Goal: Task Accomplishment & Management: Use online tool/utility

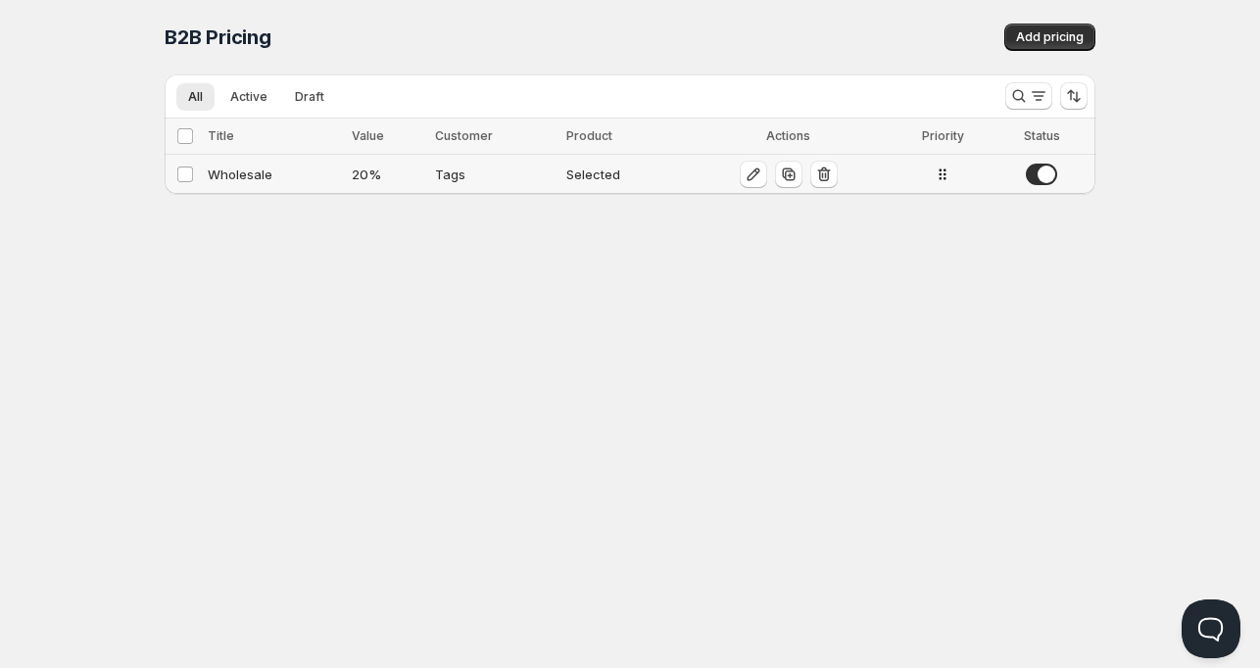
click at [233, 171] on div "Wholesale" at bounding box center [274, 175] width 132 height 20
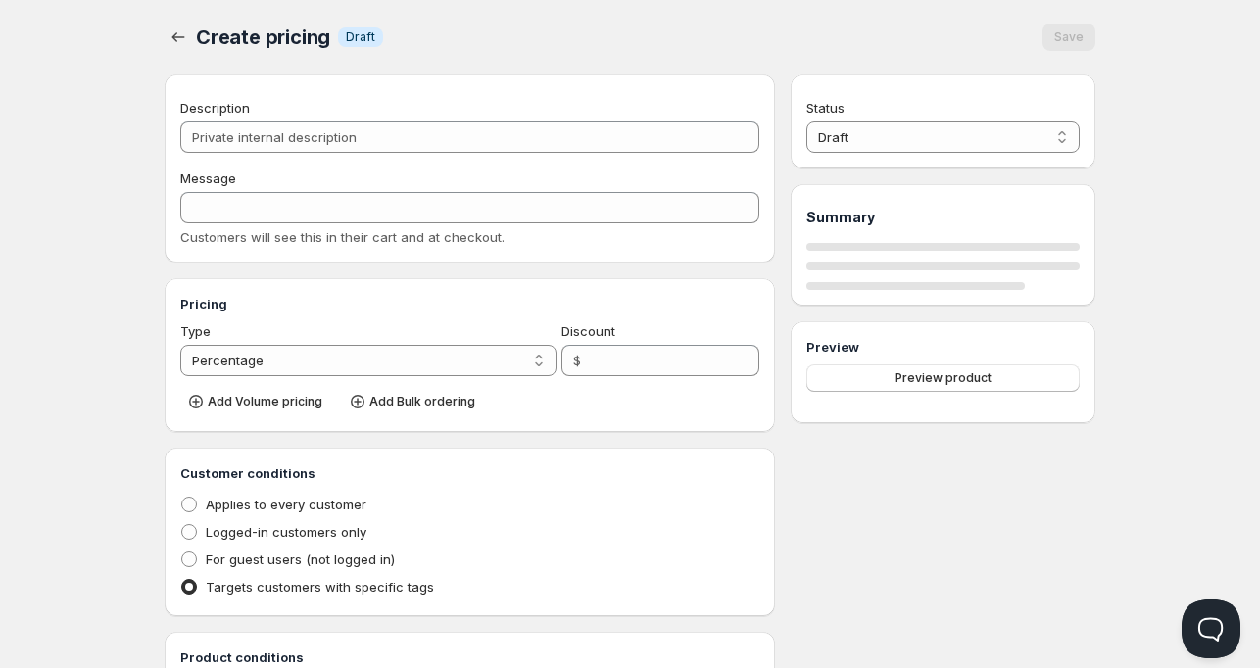
type input "Wholesale"
type input "WHOLESALE"
type input "20"
radio input "true"
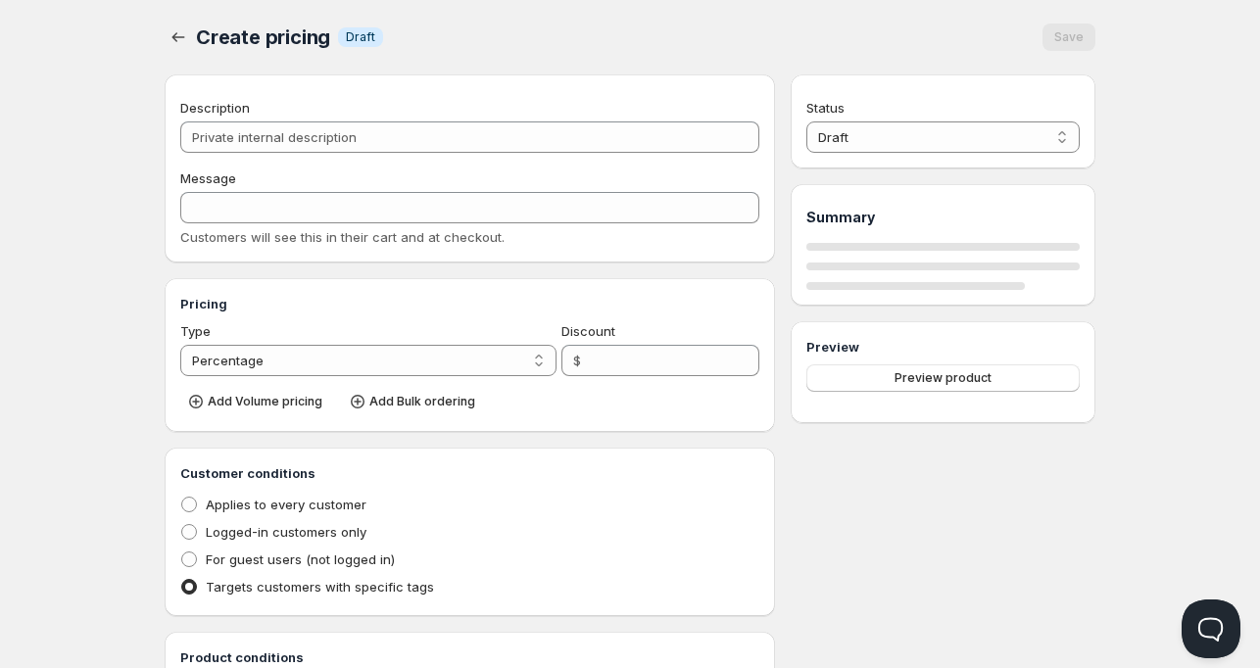
checkbox input "true"
select select "1"
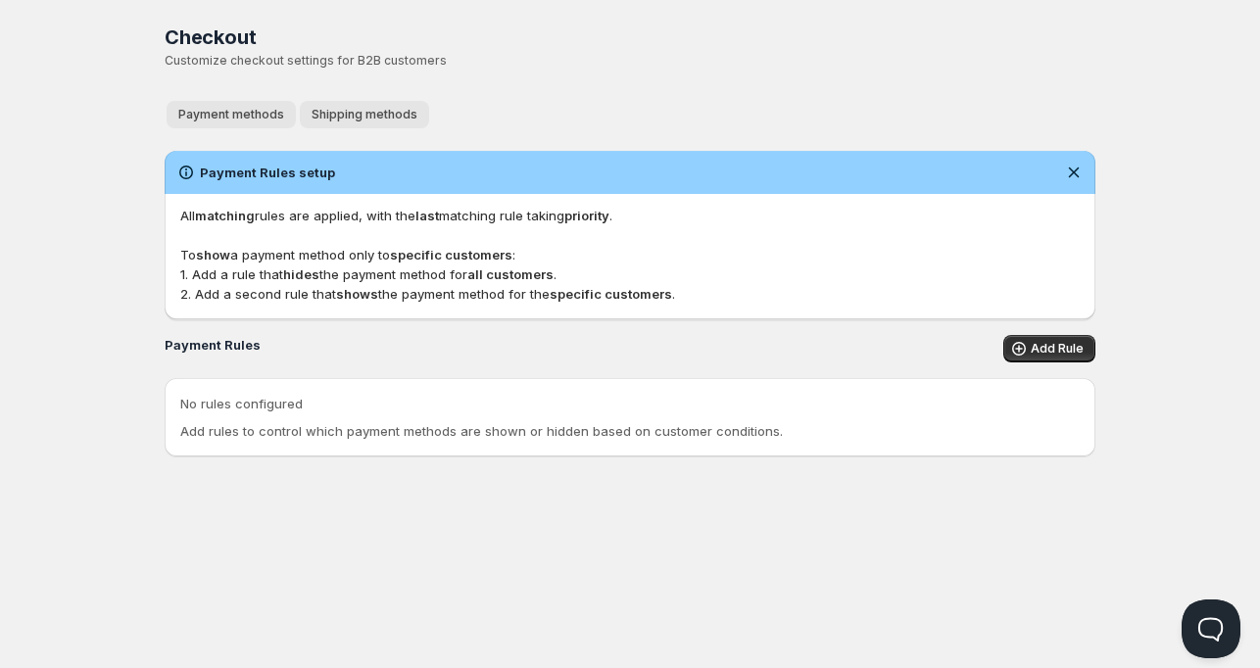
click at [381, 109] on span "Shipping methods" at bounding box center [365, 115] width 106 height 16
click at [235, 105] on button "Payment methods" at bounding box center [231, 114] width 129 height 27
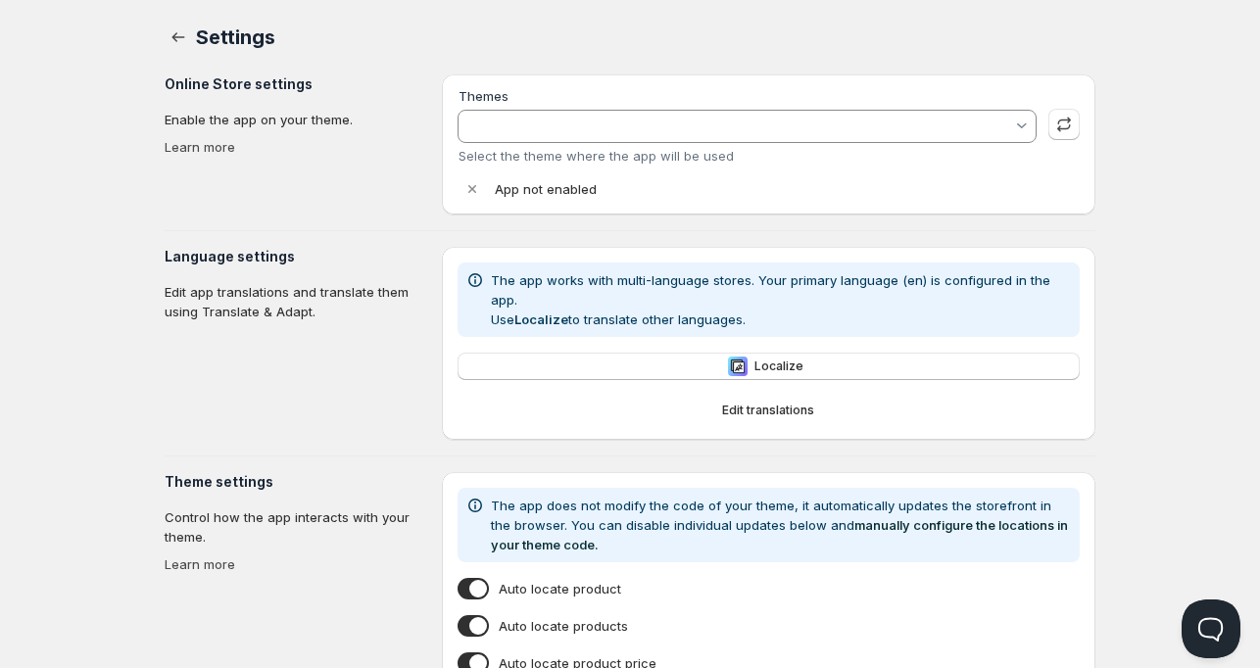
type input "[PERSON_NAME]"
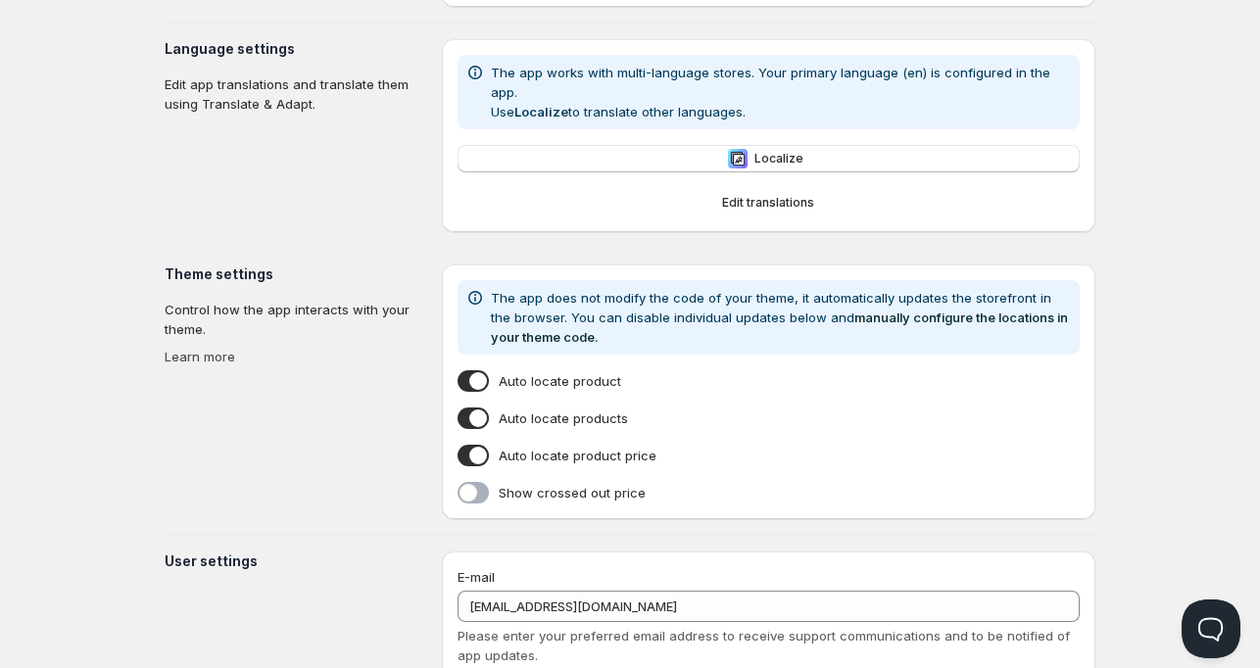
scroll to position [440, 0]
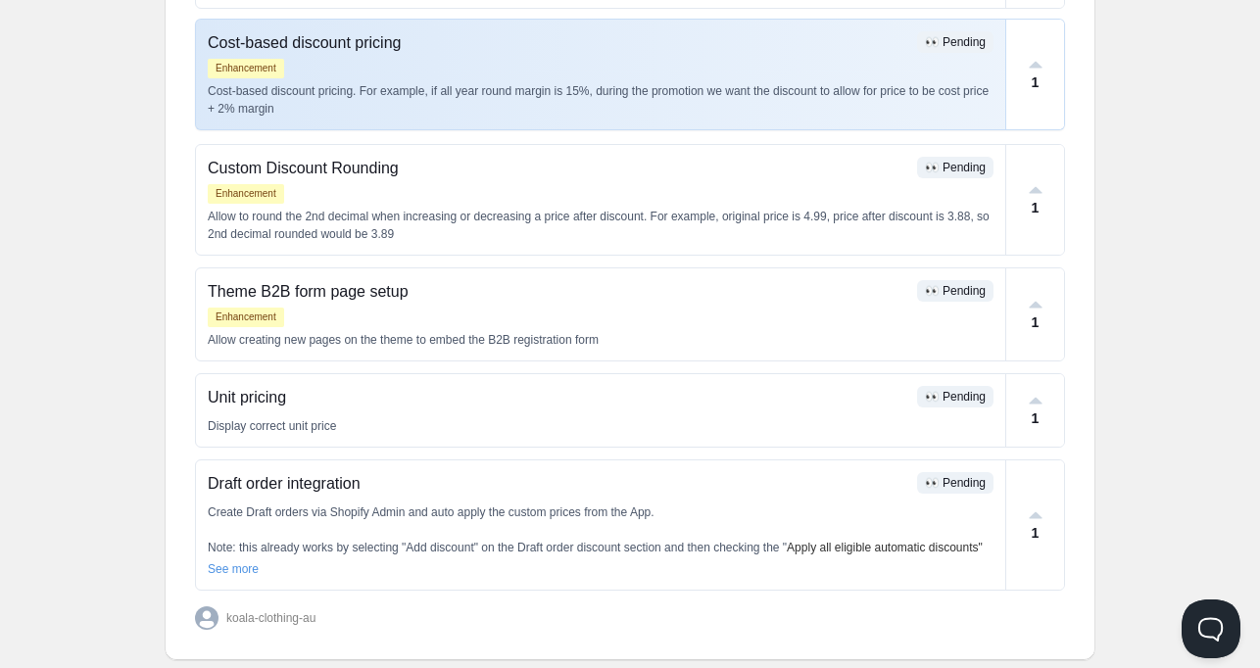
scroll to position [760, 0]
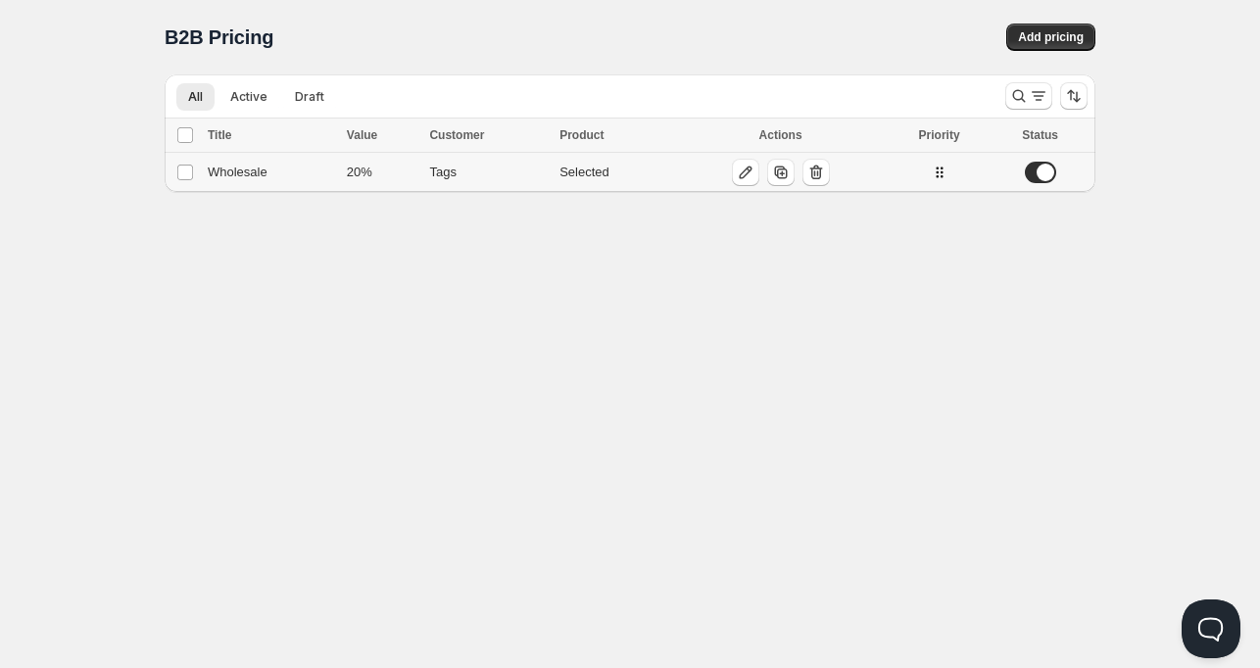
click at [561, 168] on div "Selected" at bounding box center [614, 173] width 108 height 20
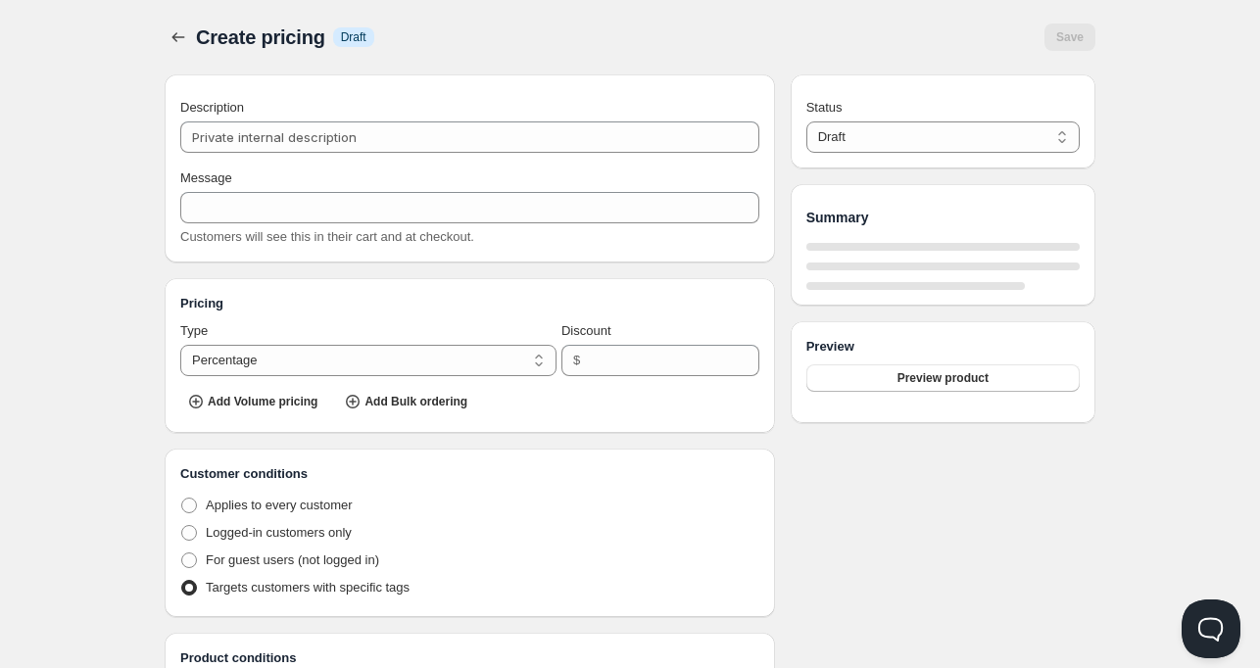
type input "Wholesale"
type input "WHOLESALE"
type input "20"
radio input "true"
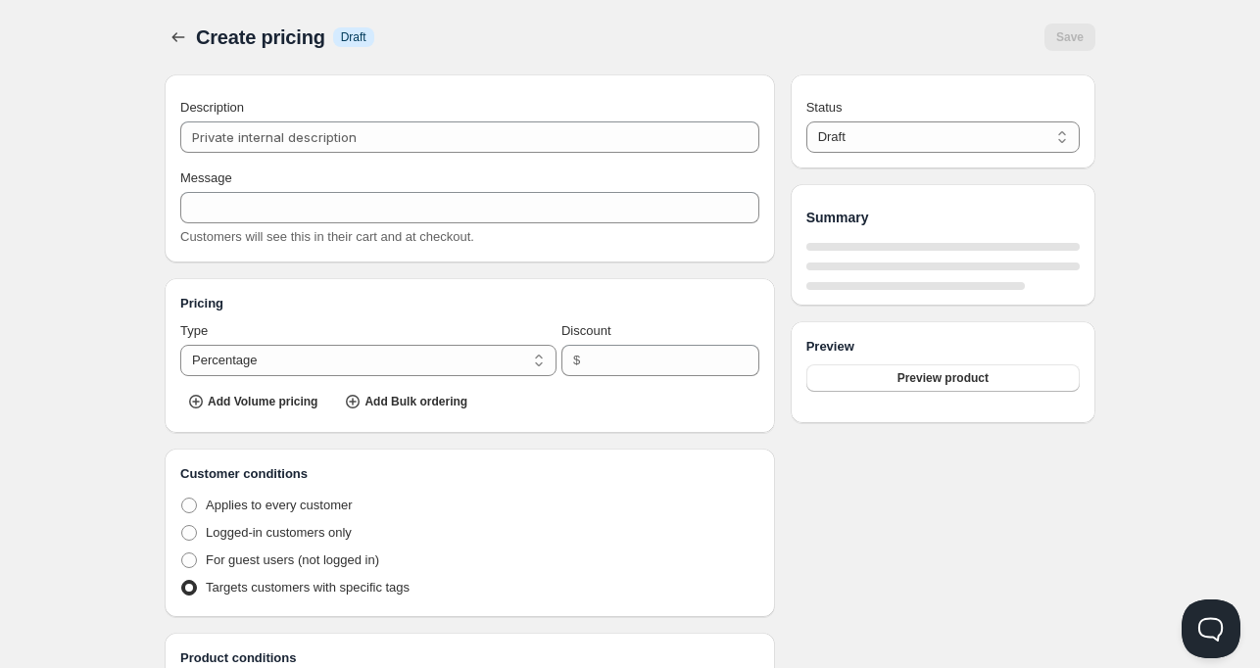
checkbox input "true"
select select "1"
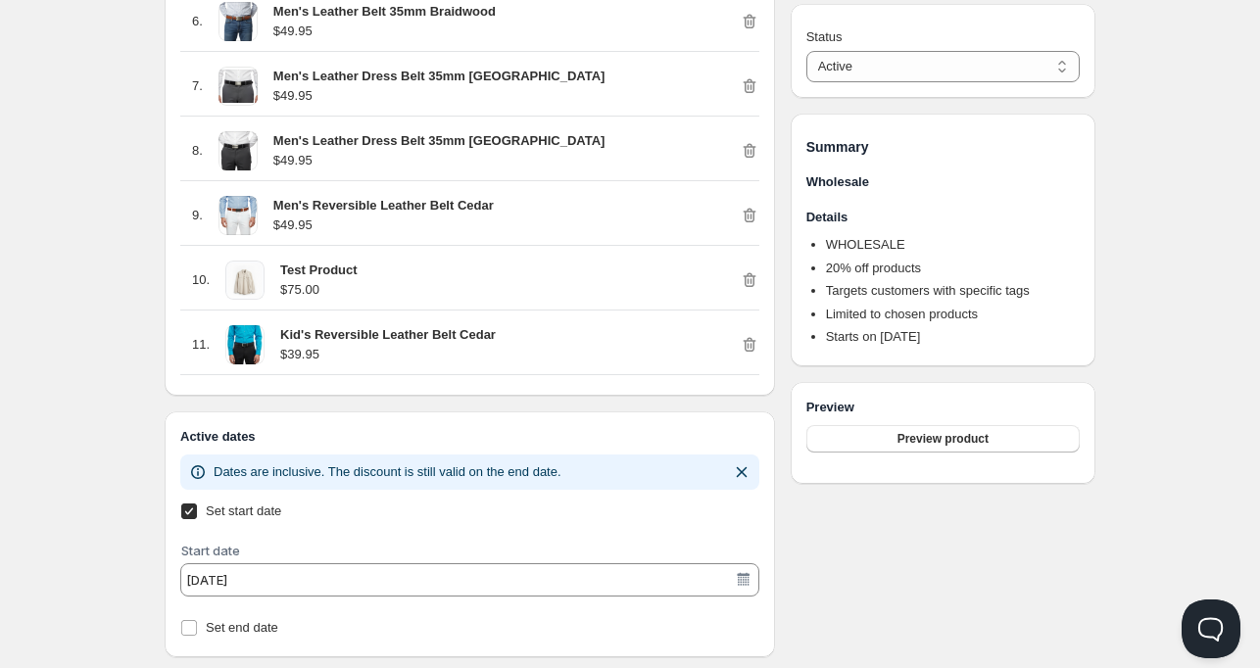
scroll to position [1348, 0]
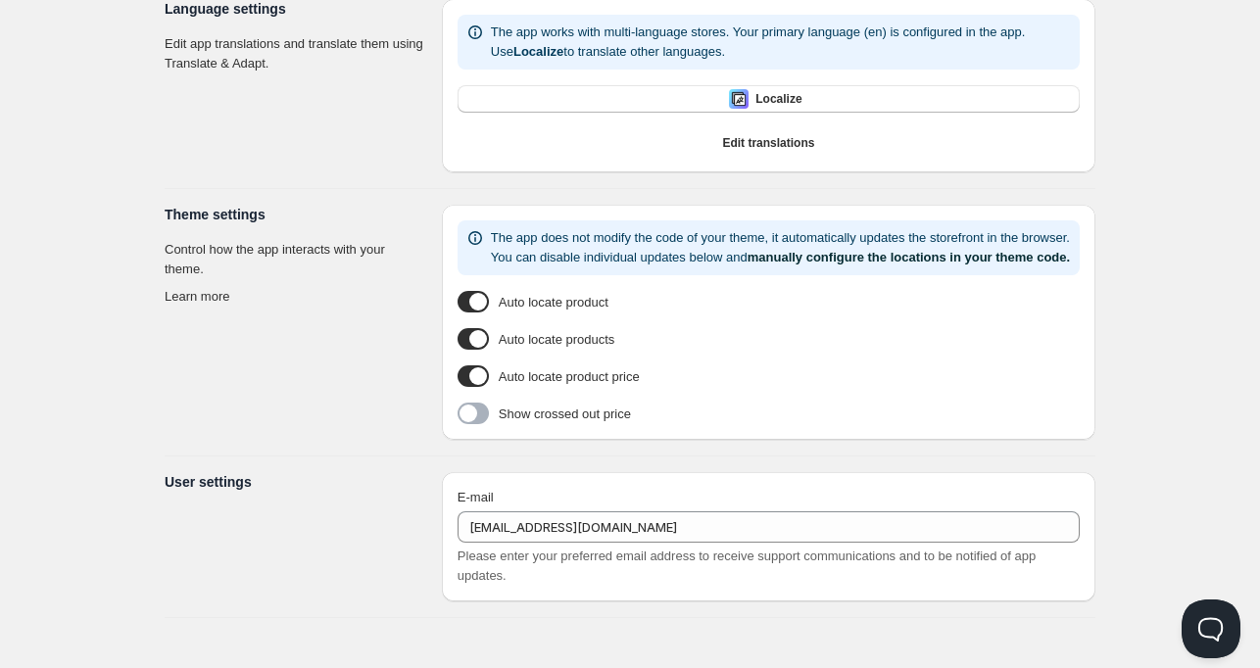
type input "[PERSON_NAME]"
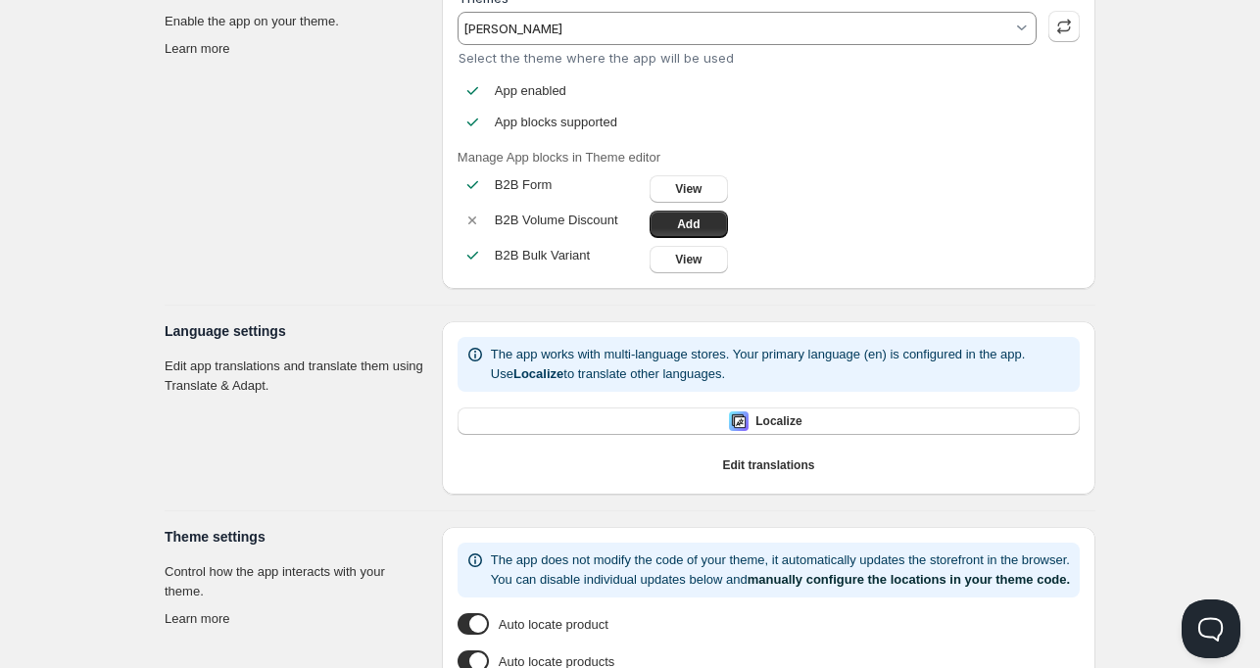
scroll to position [46, 0]
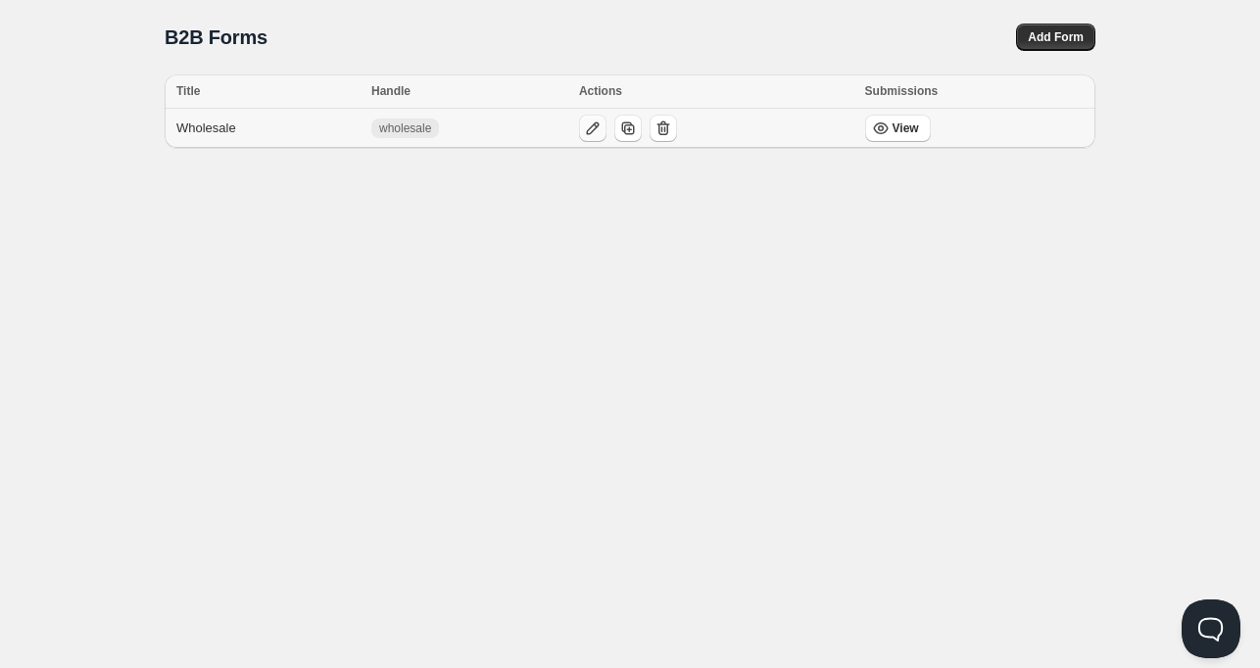
click at [596, 125] on icon "button" at bounding box center [592, 128] width 13 height 13
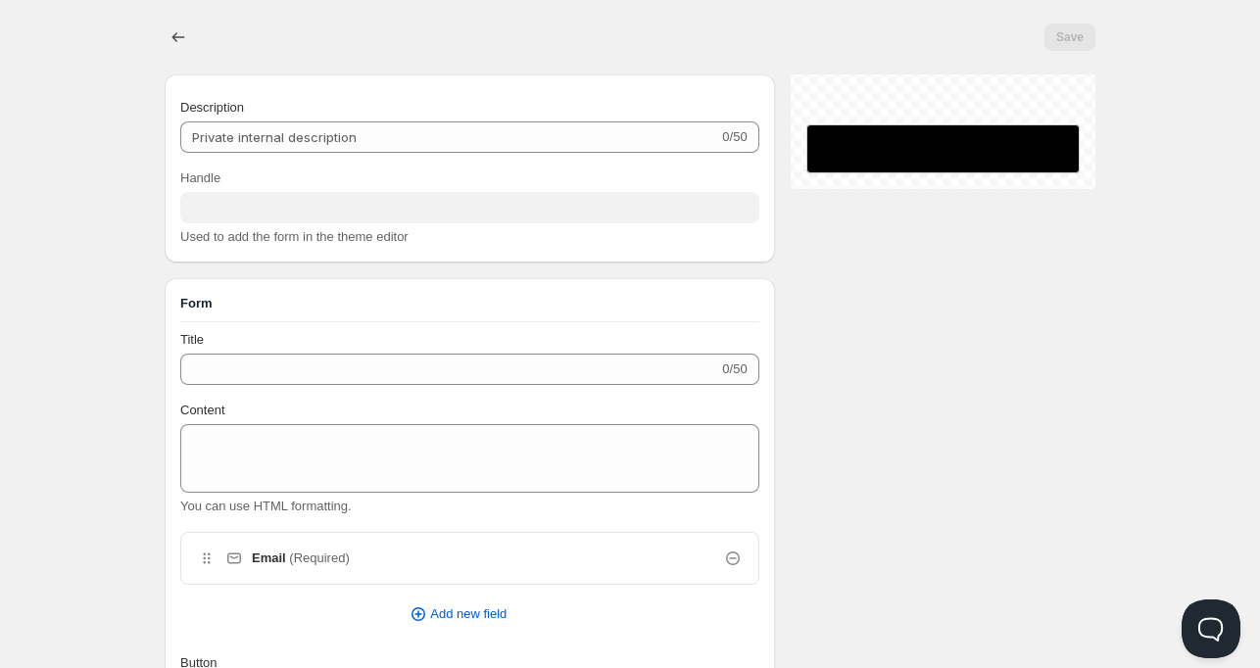
type input "Wholesale"
type input "wholesale"
radio input "true"
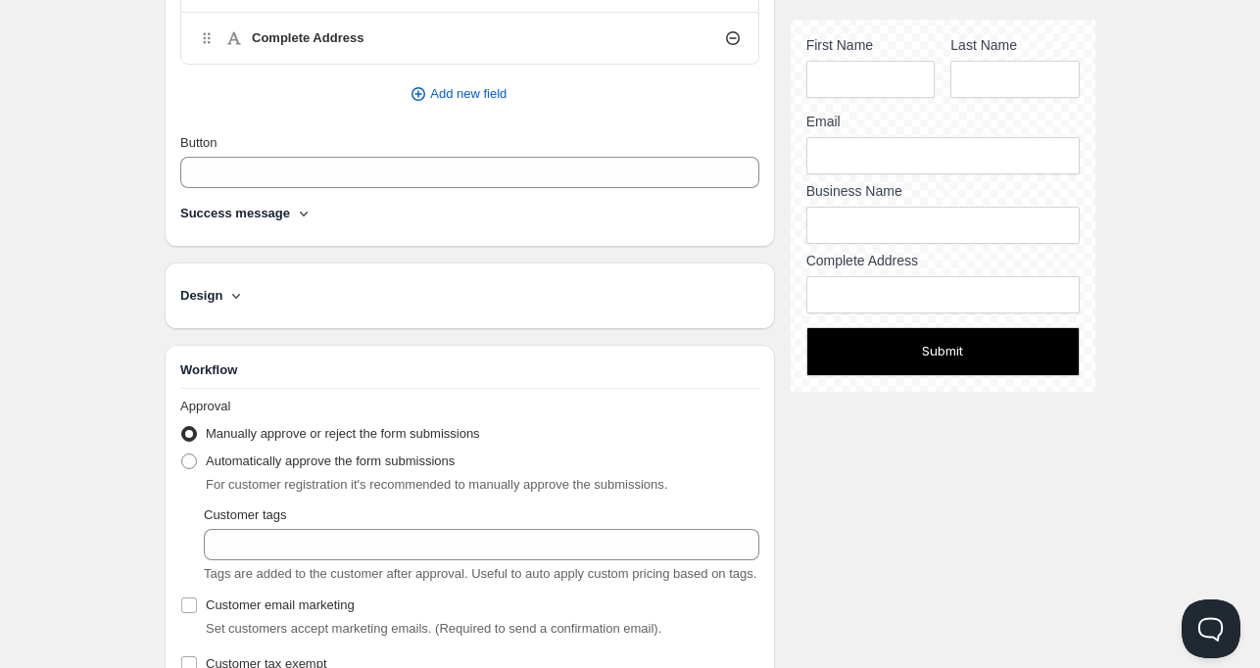
scroll to position [737, 0]
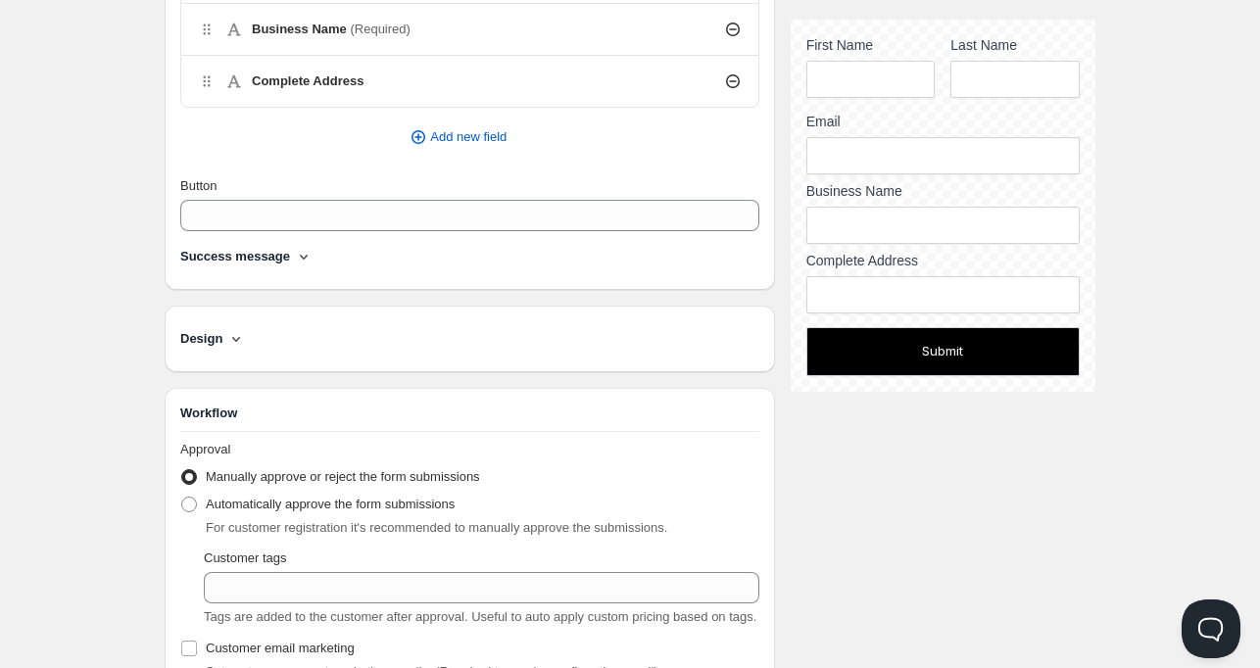
click at [270, 251] on h4 "Success message" at bounding box center [235, 257] width 110 height 20
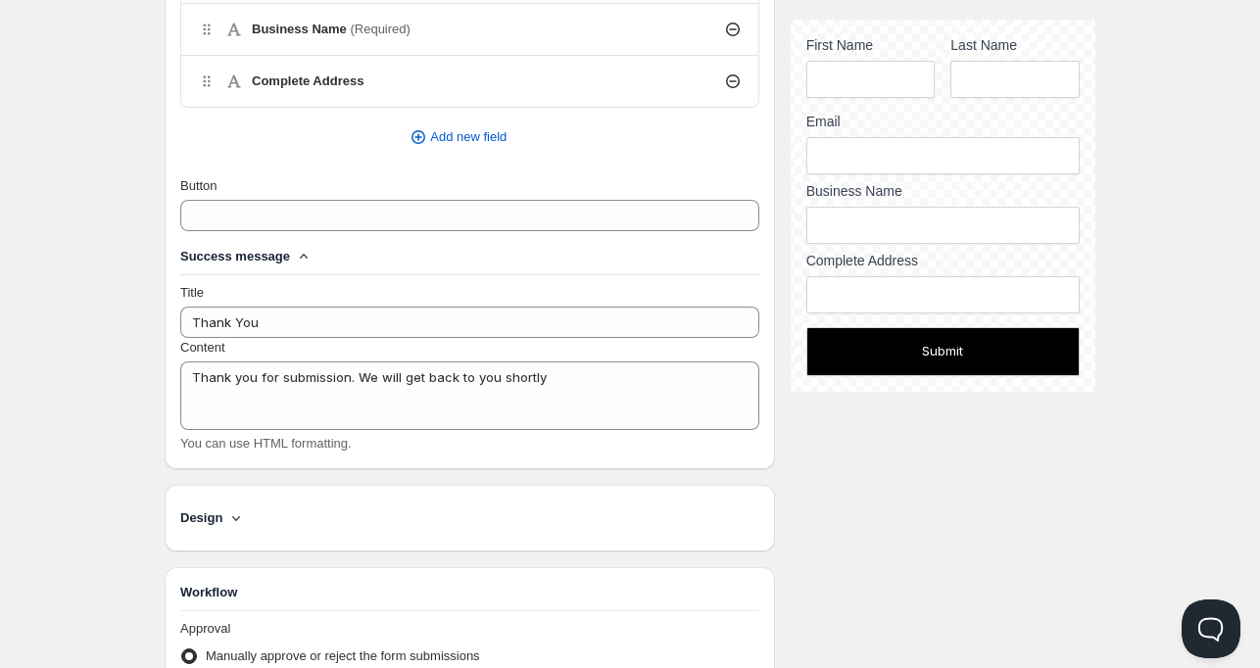
click at [270, 251] on h4 "Success message" at bounding box center [235, 257] width 110 height 20
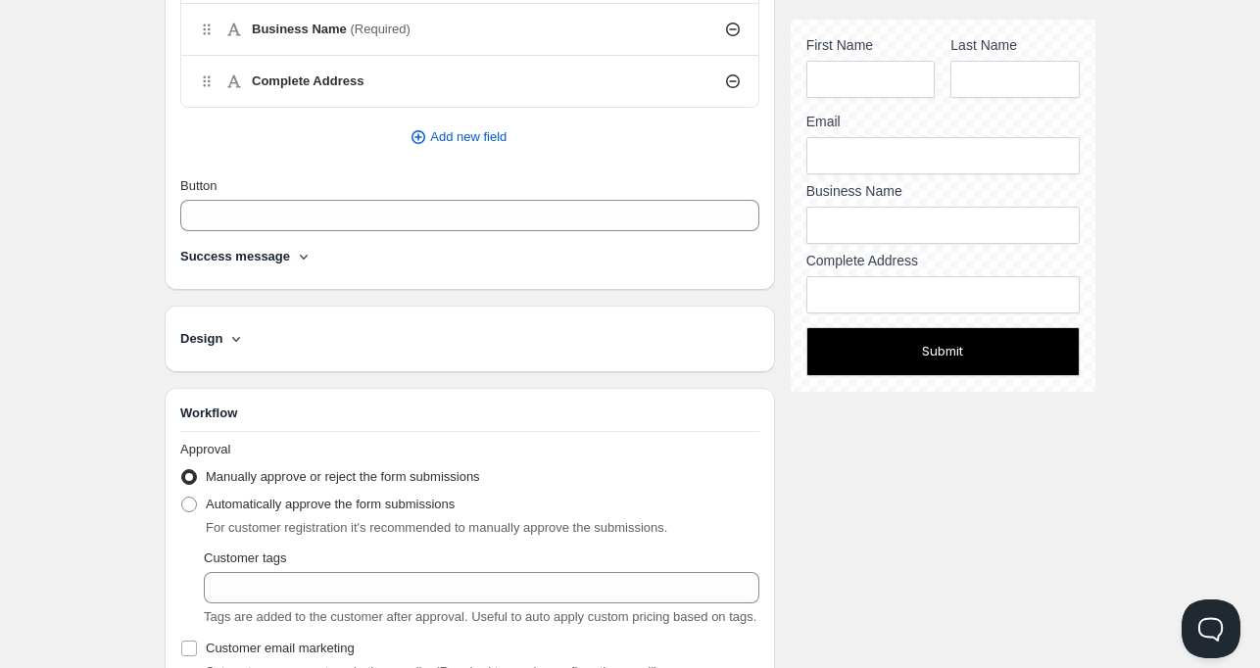
click at [230, 335] on icon at bounding box center [236, 339] width 20 height 20
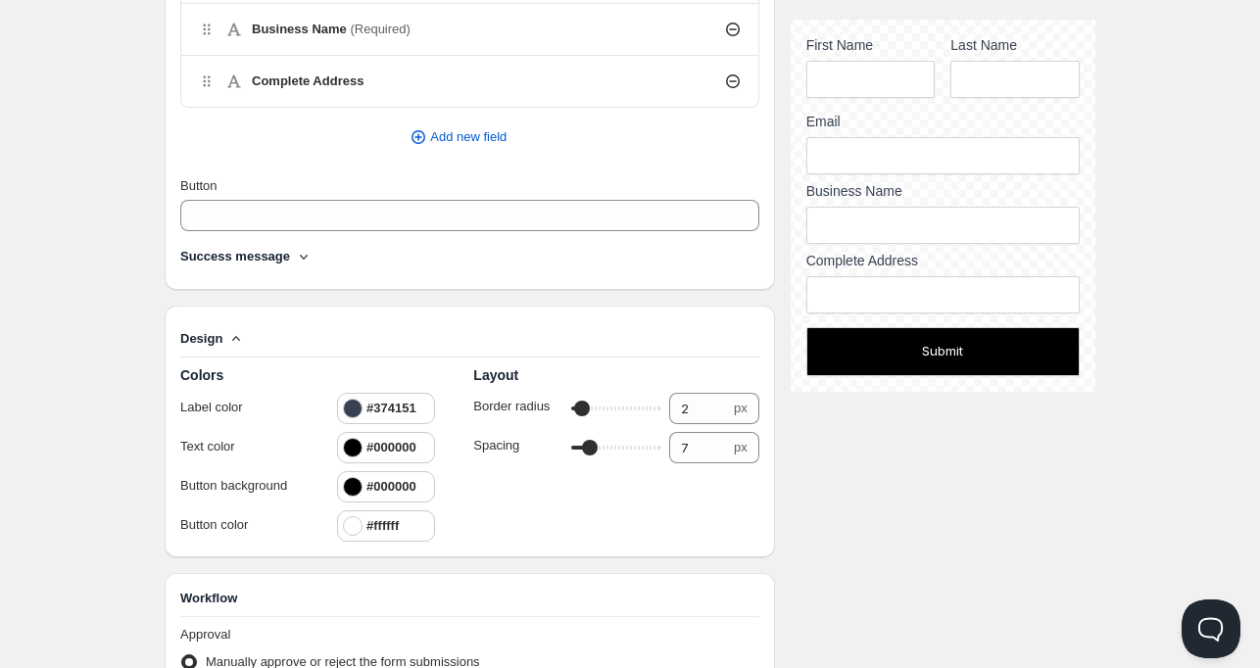
click at [230, 335] on icon at bounding box center [236, 339] width 20 height 20
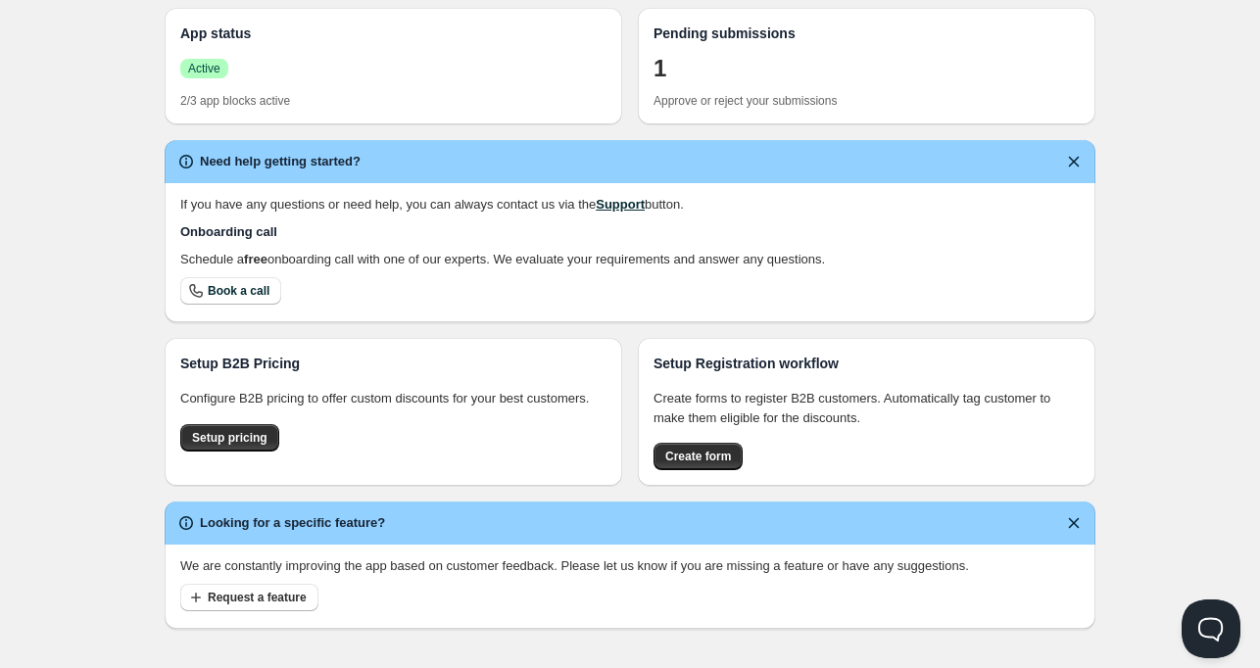
scroll to position [451, 0]
